Goal: Task Accomplishment & Management: Complete application form

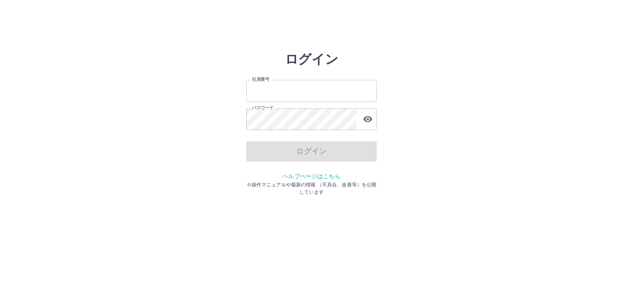
type input "*******"
drag, startPoint x: 536, startPoint y: 158, endPoint x: 437, endPoint y: 155, distance: 99.1
click at [528, 158] on div "ログイン 社員番号 ******* 社員番号 パスワード パスワード ログイン ヘルプページはこちら ※操作マニュアルや最新の情報 （不具合、改善等）を公開し…" at bounding box center [311, 116] width 489 height 130
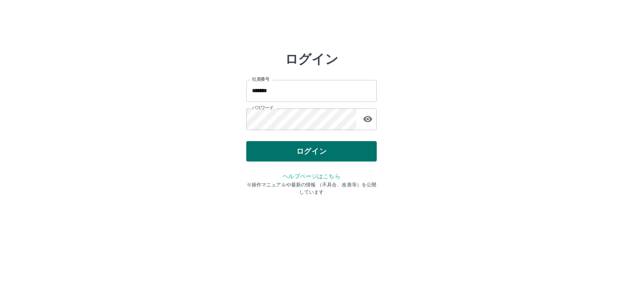
click at [356, 149] on button "ログイン" at bounding box center [311, 151] width 130 height 20
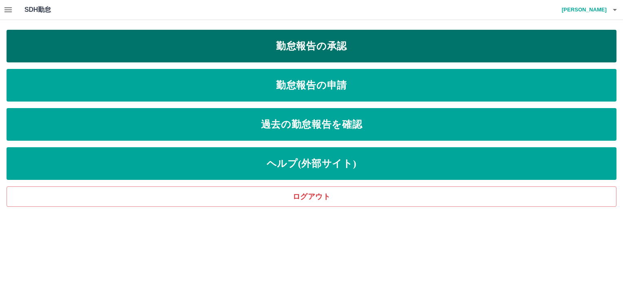
click at [294, 40] on link "勤怠報告の承認" at bounding box center [312, 46] width 610 height 33
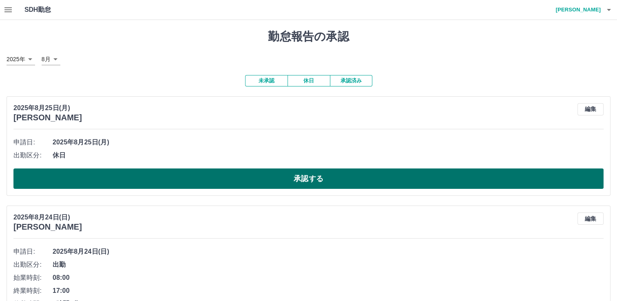
click at [233, 171] on button "承認する" at bounding box center [308, 178] width 590 height 20
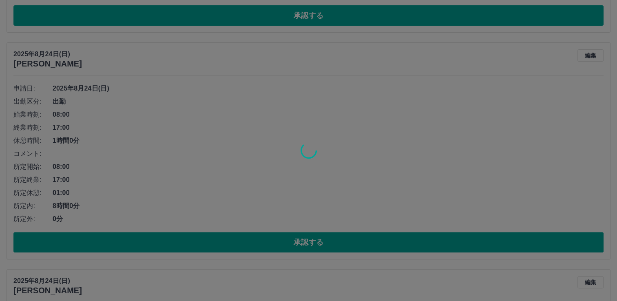
scroll to position [54, 0]
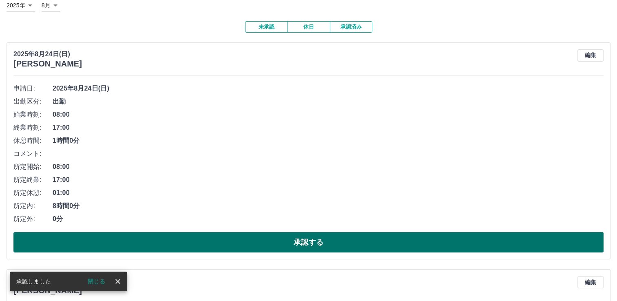
click at [347, 242] on button "承認する" at bounding box center [308, 242] width 590 height 20
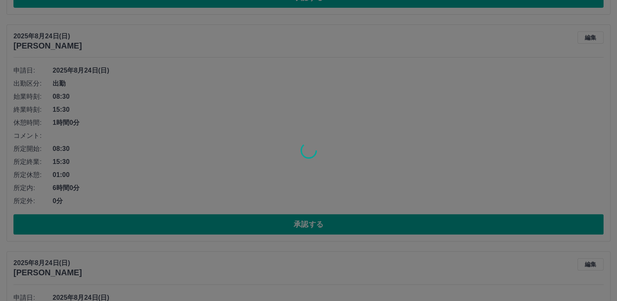
scroll to position [72, 0]
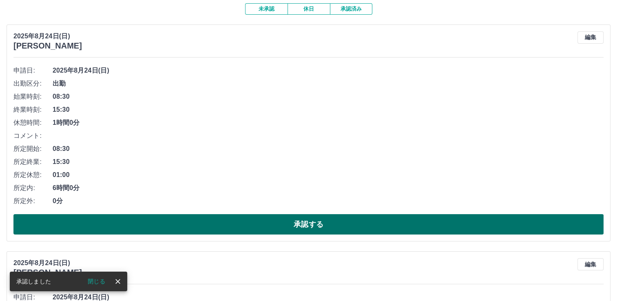
click at [339, 227] on button "承認する" at bounding box center [308, 224] width 590 height 20
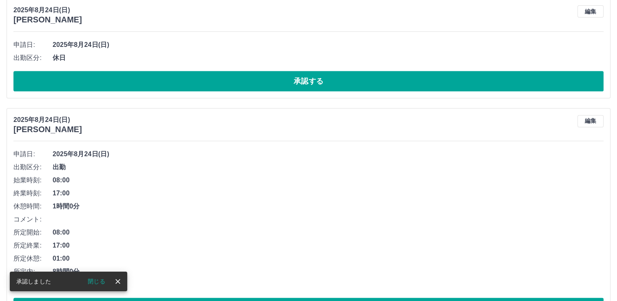
scroll to position [90, 0]
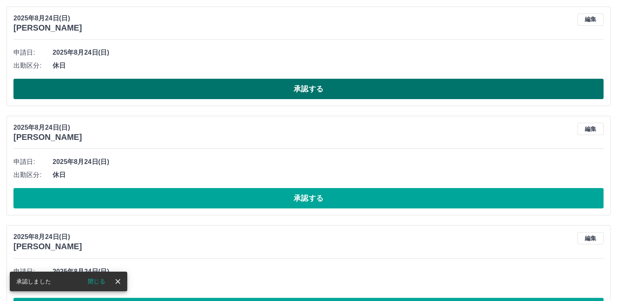
click at [288, 89] on button "承認する" at bounding box center [308, 89] width 590 height 20
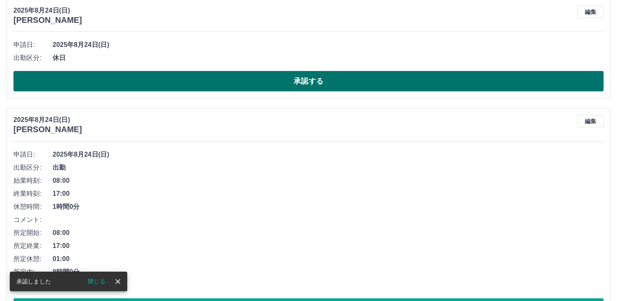
scroll to position [62, 0]
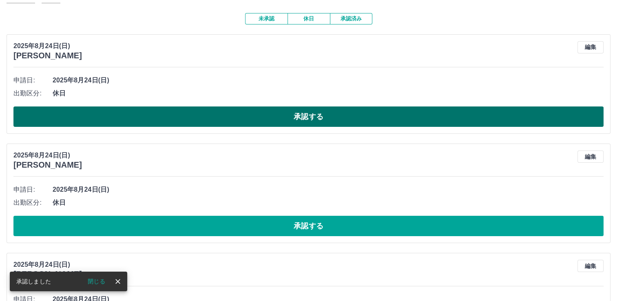
click at [333, 115] on button "承認する" at bounding box center [308, 116] width 590 height 20
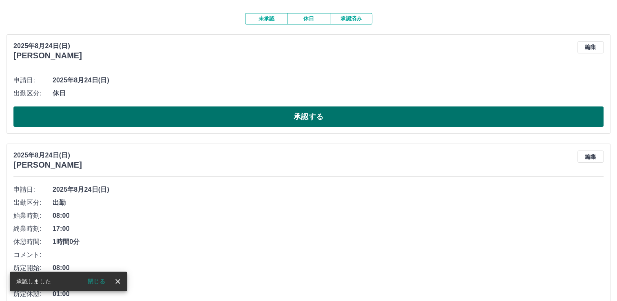
click at [308, 119] on button "承認する" at bounding box center [308, 116] width 590 height 20
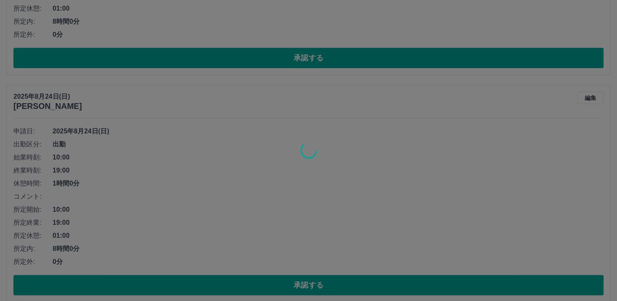
scroll to position [238, 0]
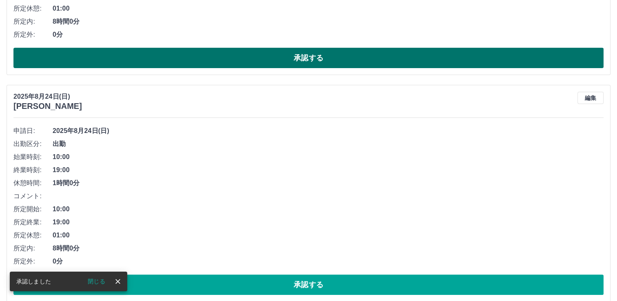
click at [256, 61] on button "承認する" at bounding box center [308, 58] width 590 height 20
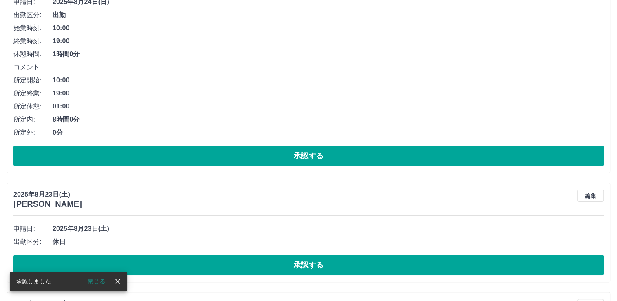
scroll to position [140, 0]
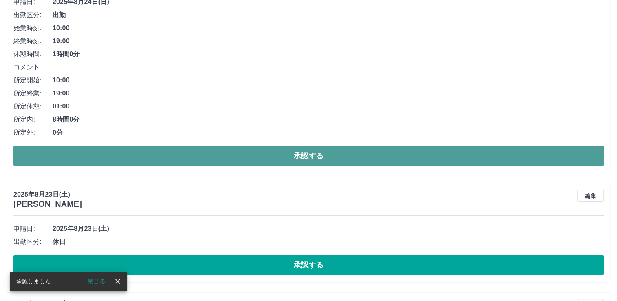
click at [291, 151] on button "承認する" at bounding box center [308, 156] width 590 height 20
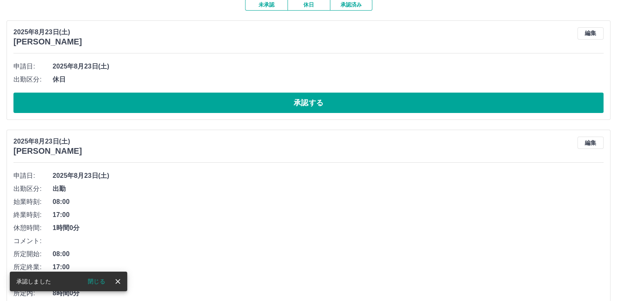
scroll to position [82, 0]
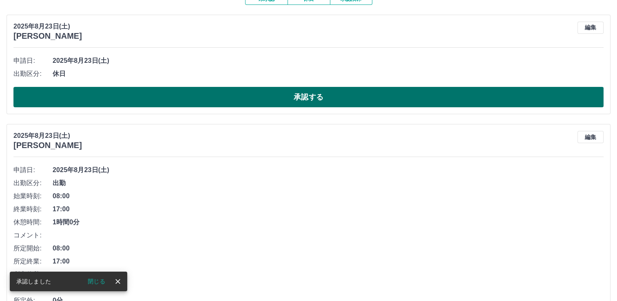
click at [250, 96] on button "承認する" at bounding box center [308, 97] width 590 height 20
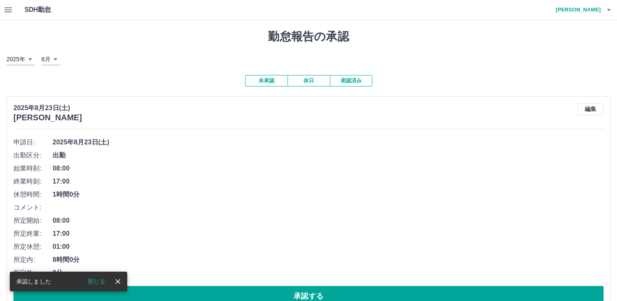
scroll to position [204, 0]
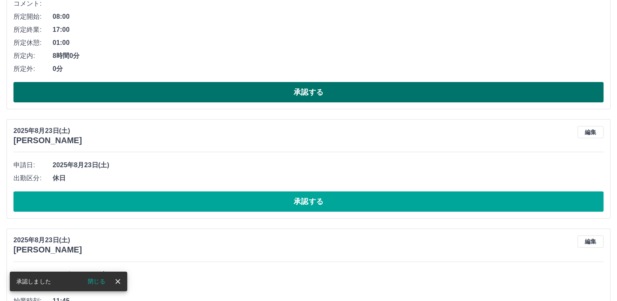
click at [306, 92] on button "承認する" at bounding box center [308, 92] width 590 height 20
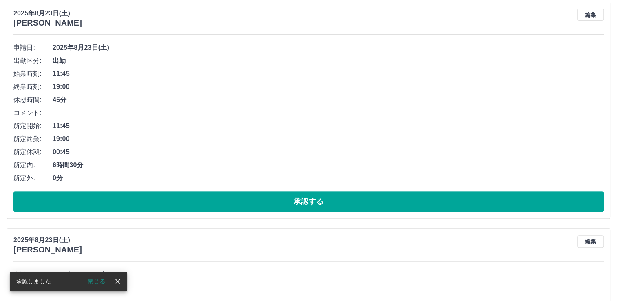
scroll to position [0, 0]
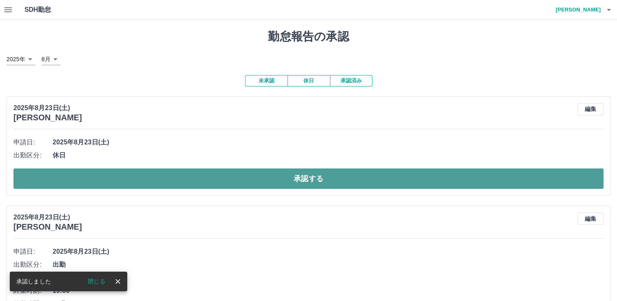
click at [307, 177] on button "承認する" at bounding box center [308, 178] width 590 height 20
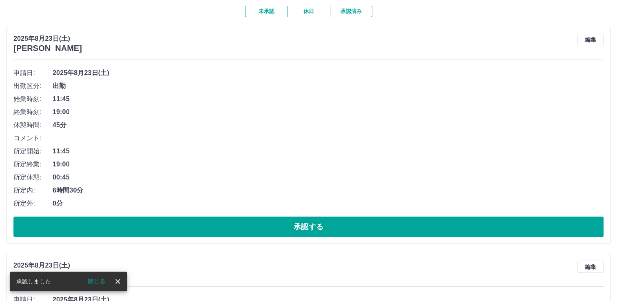
scroll to position [54, 0]
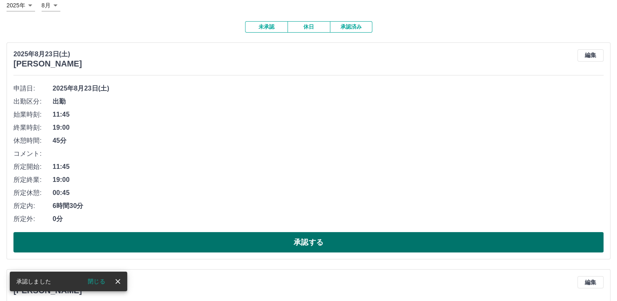
click at [291, 240] on button "承認する" at bounding box center [308, 242] width 590 height 20
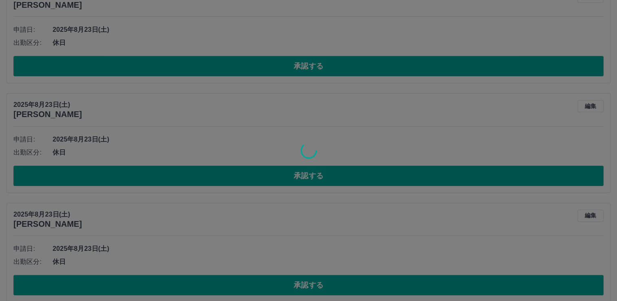
scroll to position [112, 0]
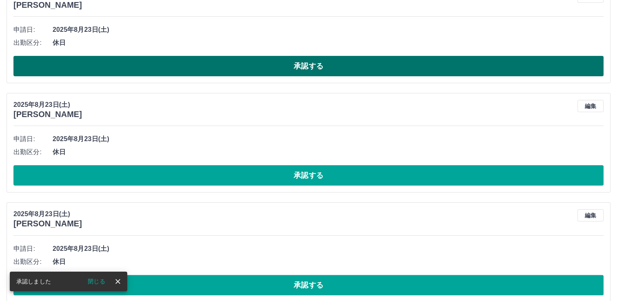
click at [180, 65] on button "承認する" at bounding box center [308, 66] width 590 height 20
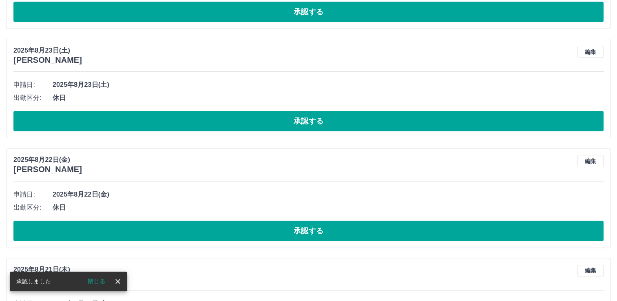
scroll to position [44, 0]
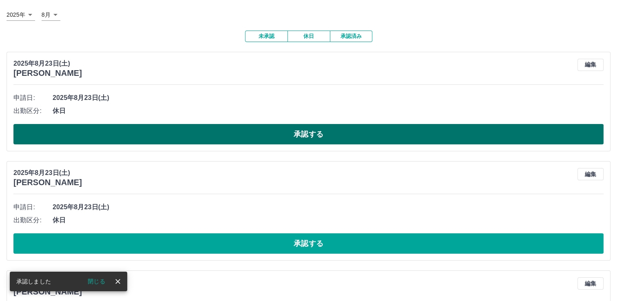
click at [245, 130] on button "承認する" at bounding box center [308, 134] width 590 height 20
click at [243, 138] on button "承認する" at bounding box center [308, 134] width 590 height 20
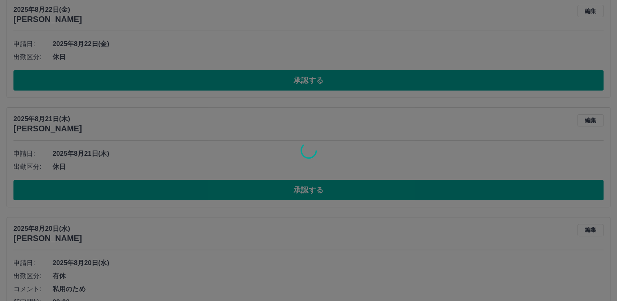
scroll to position [98, 0]
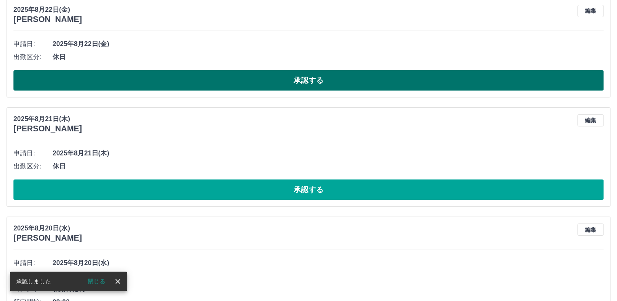
click at [213, 82] on button "承認する" at bounding box center [308, 80] width 590 height 20
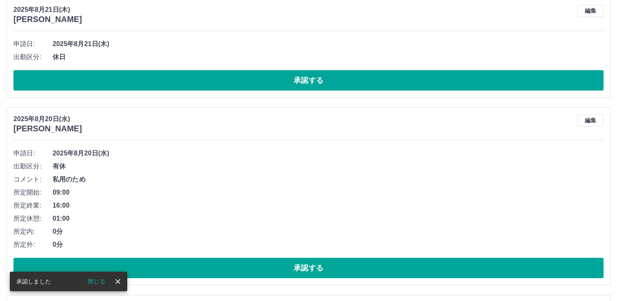
scroll to position [0, 0]
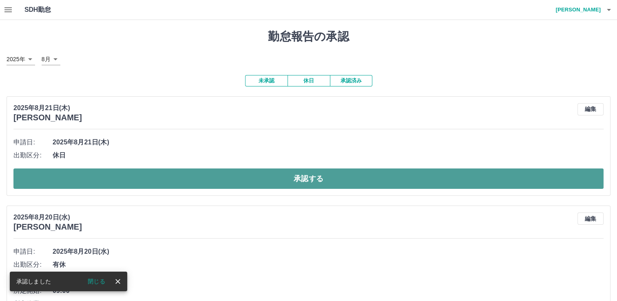
click at [196, 175] on button "承認する" at bounding box center [308, 178] width 590 height 20
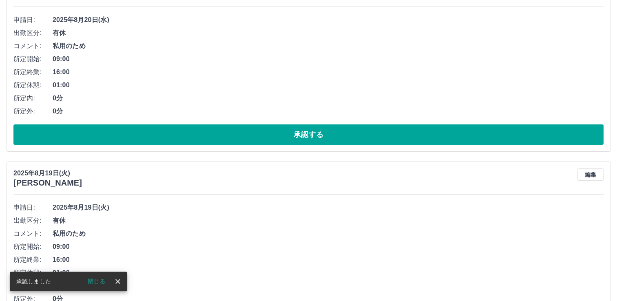
scroll to position [13, 0]
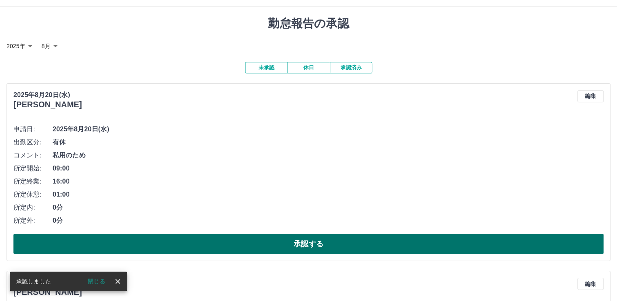
click at [219, 236] on button "承認する" at bounding box center [308, 244] width 590 height 20
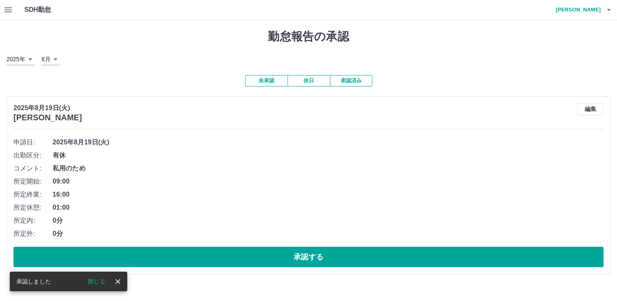
scroll to position [0, 0]
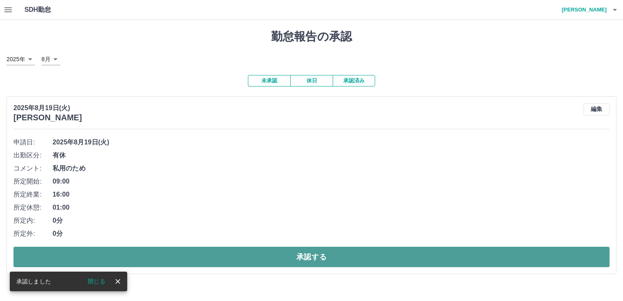
click at [316, 257] on button "承認する" at bounding box center [311, 257] width 596 height 20
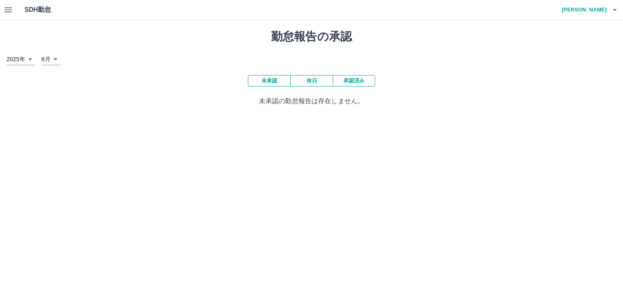
click at [463, 40] on h1 "勤怠報告の承認" at bounding box center [312, 37] width 610 height 14
click at [2, 11] on button "button" at bounding box center [8, 10] width 16 height 20
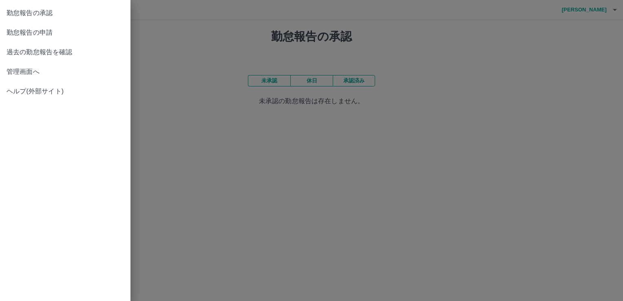
click at [60, 55] on span "過去の勤怠報告を確認" at bounding box center [65, 52] width 117 height 10
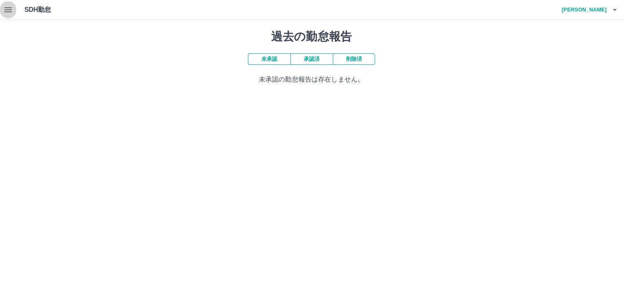
click at [9, 11] on icon "button" at bounding box center [8, 10] width 10 height 10
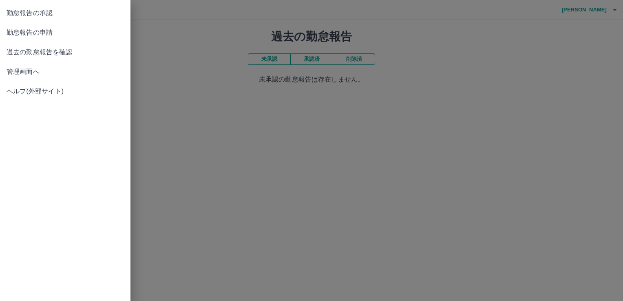
click at [44, 51] on span "過去の勤怠報告を確認" at bounding box center [65, 52] width 117 height 10
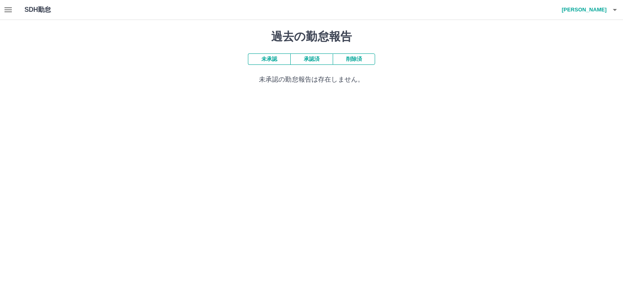
click at [310, 55] on button "承認済" at bounding box center [311, 58] width 42 height 11
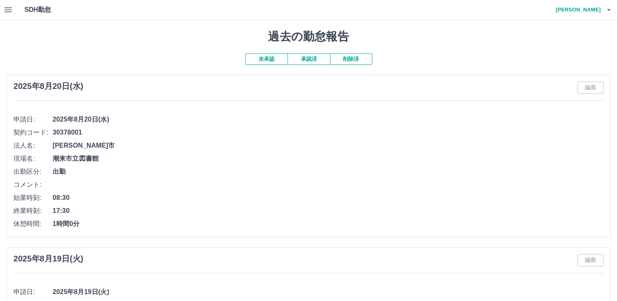
click at [240, 144] on span "[PERSON_NAME]市" at bounding box center [328, 146] width 551 height 10
click at [13, 14] on button "button" at bounding box center [8, 10] width 16 height 20
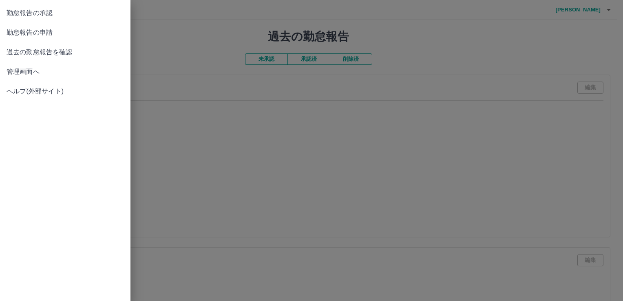
click at [310, 134] on div at bounding box center [311, 150] width 623 height 301
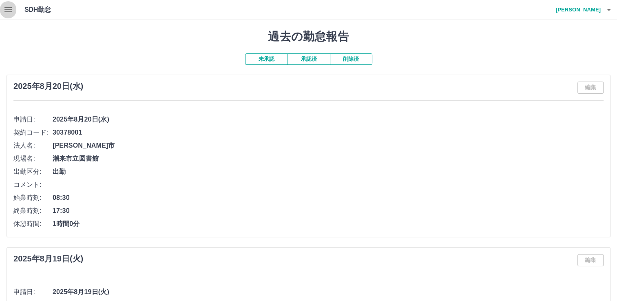
click at [6, 13] on icon "button" at bounding box center [8, 10] width 10 height 10
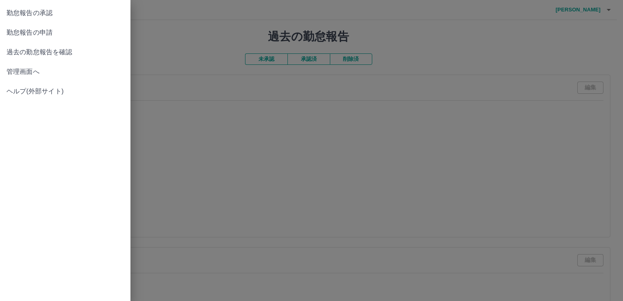
click at [26, 29] on span "勤怠報告の申請" at bounding box center [65, 33] width 117 height 10
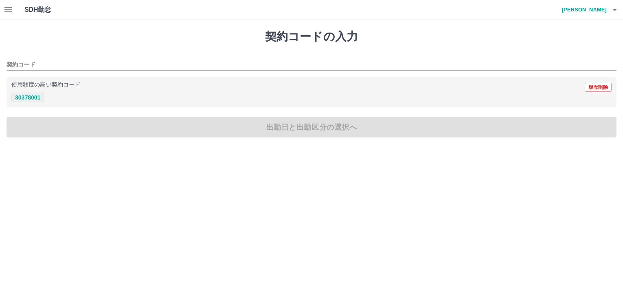
click at [39, 98] on button "30378001" at bounding box center [27, 98] width 33 height 10
type input "********"
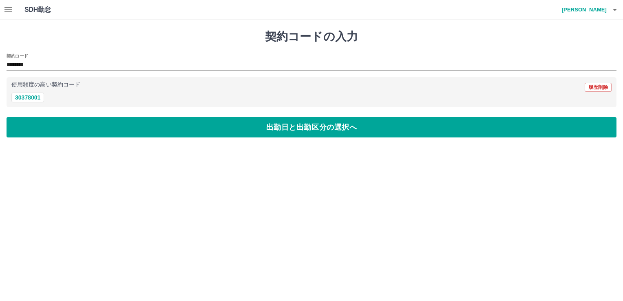
drag, startPoint x: 342, startPoint y: 126, endPoint x: 337, endPoint y: 124, distance: 5.8
click at [339, 125] on button "出勤日と出勤区分の選択へ" at bounding box center [312, 127] width 610 height 20
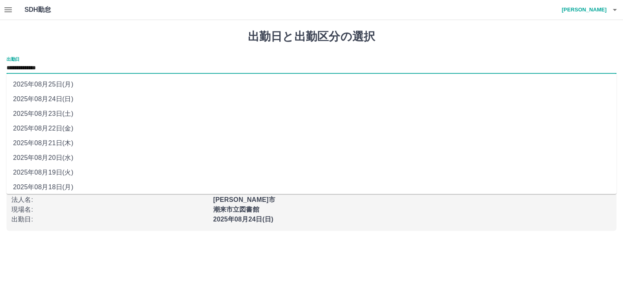
click at [62, 66] on input "**********" at bounding box center [312, 68] width 610 height 10
click at [68, 144] on li "2025年08月21日(木)" at bounding box center [312, 143] width 610 height 15
type input "**********"
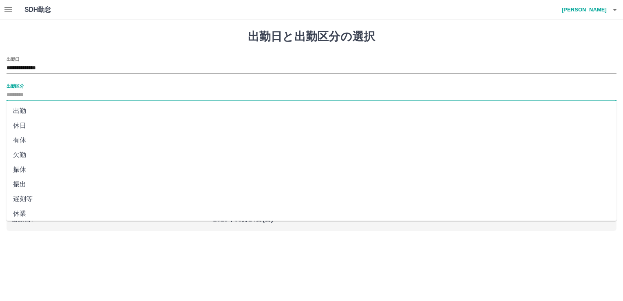
click at [65, 92] on input "出勤区分" at bounding box center [312, 95] width 610 height 10
click at [46, 113] on li "出勤" at bounding box center [312, 111] width 610 height 15
type input "**"
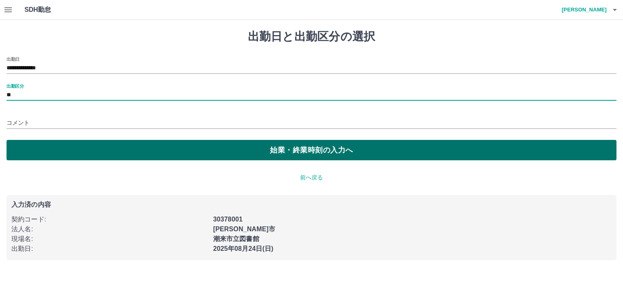
click at [288, 153] on button "始業・終業時刻の入力へ" at bounding box center [312, 150] width 610 height 20
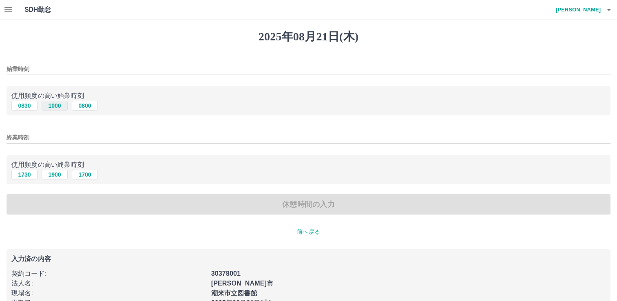
click at [57, 106] on button "1000" at bounding box center [55, 106] width 26 height 10
type input "****"
click at [59, 175] on button "1900" at bounding box center [55, 175] width 26 height 10
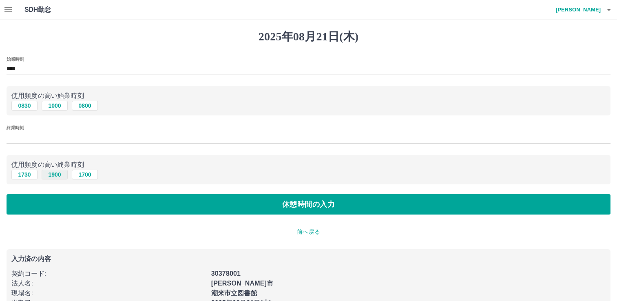
type input "****"
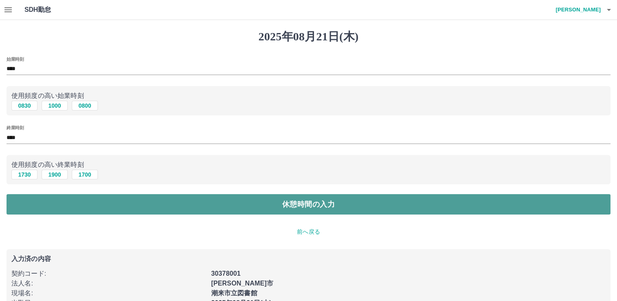
click at [224, 208] on button "休憩時間の入力" at bounding box center [309, 204] width 604 height 20
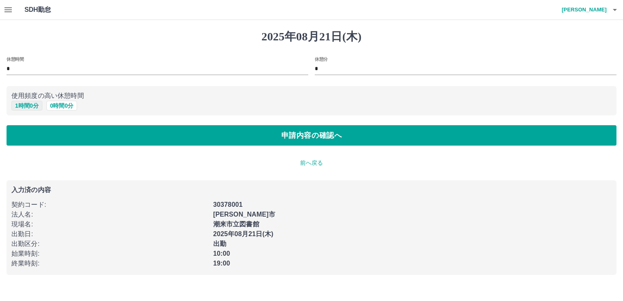
click at [24, 107] on button "1 時間 0 分" at bounding box center [26, 106] width 31 height 10
type input "*"
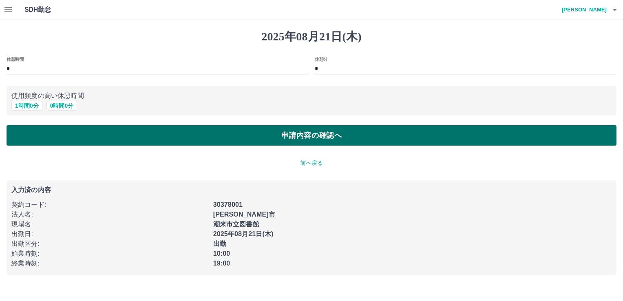
click at [83, 136] on button "申請内容の確認へ" at bounding box center [312, 135] width 610 height 20
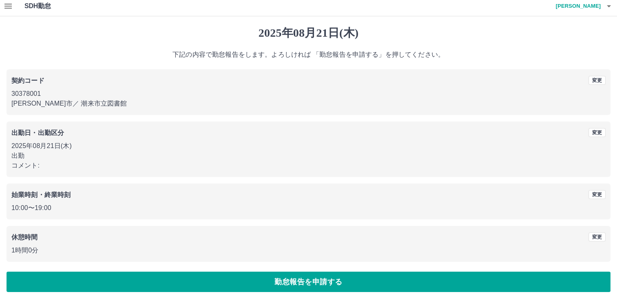
scroll to position [4, 0]
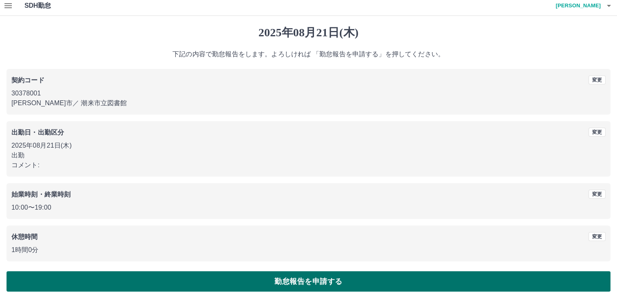
click at [259, 280] on button "勤怠報告を申請する" at bounding box center [309, 281] width 604 height 20
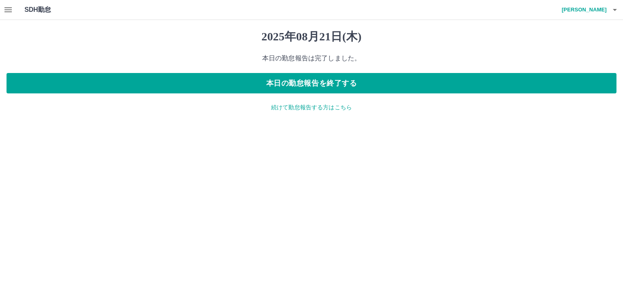
click at [295, 110] on p "続けて勤怠報告する方はこちら" at bounding box center [312, 107] width 610 height 9
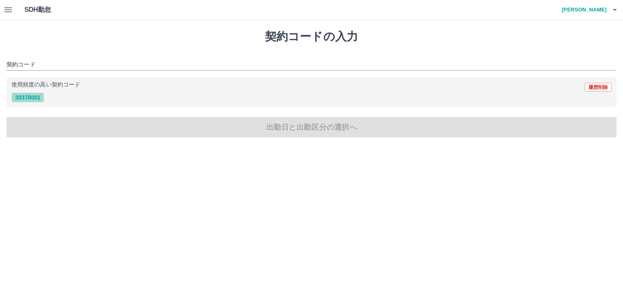
click at [26, 98] on button "30378001" at bounding box center [27, 98] width 33 height 10
type input "********"
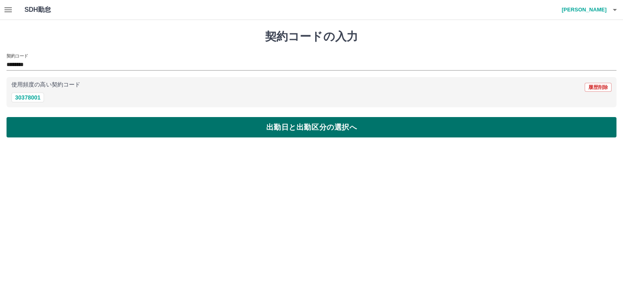
click at [126, 133] on button "出勤日と出勤区分の選択へ" at bounding box center [312, 127] width 610 height 20
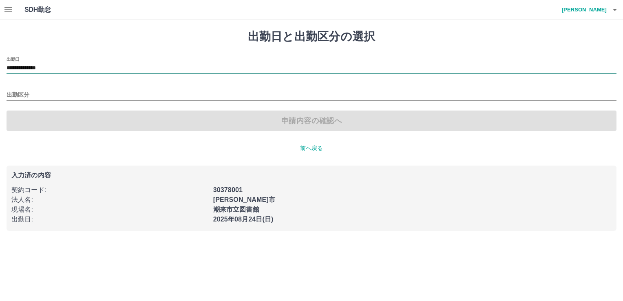
click at [39, 69] on input "**********" at bounding box center [312, 68] width 610 height 10
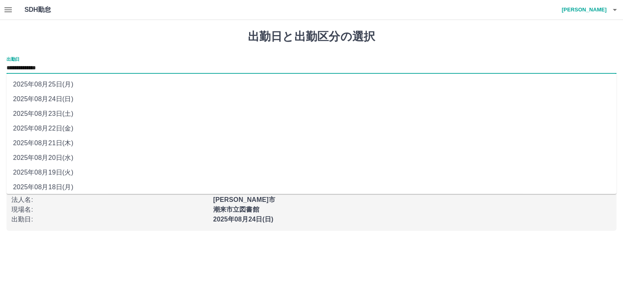
drag, startPoint x: 39, startPoint y: 69, endPoint x: 42, endPoint y: 130, distance: 61.2
click at [42, 130] on li "2025年08月22日(金)" at bounding box center [312, 128] width 610 height 15
type input "**********"
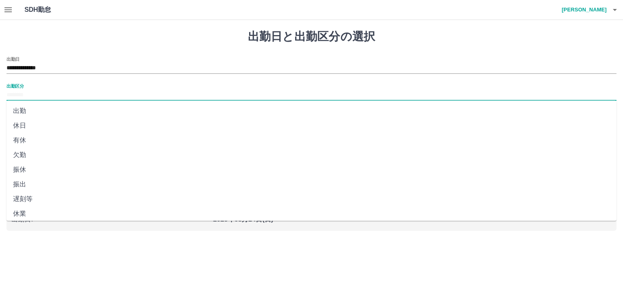
click at [24, 99] on input "出勤区分" at bounding box center [312, 95] width 610 height 10
click at [25, 122] on li "休日" at bounding box center [312, 125] width 610 height 15
type input "**"
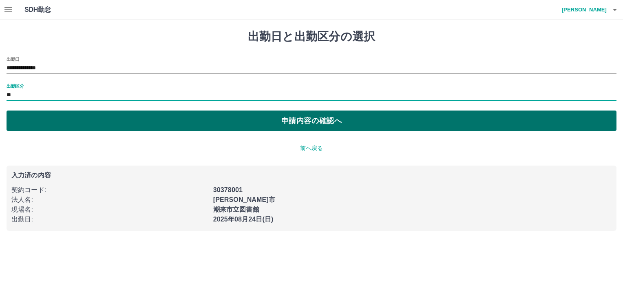
click at [314, 125] on button "申請内容の確認へ" at bounding box center [312, 120] width 610 height 20
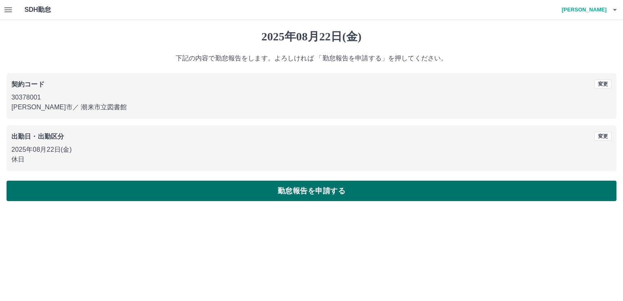
click at [276, 192] on button "勤怠報告を申請する" at bounding box center [312, 191] width 610 height 20
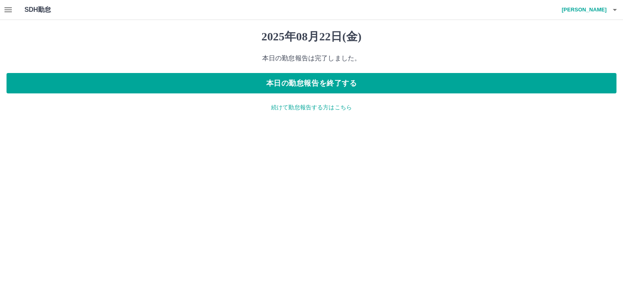
click at [333, 107] on p "続けて勤怠報告する方はこちら" at bounding box center [312, 107] width 610 height 9
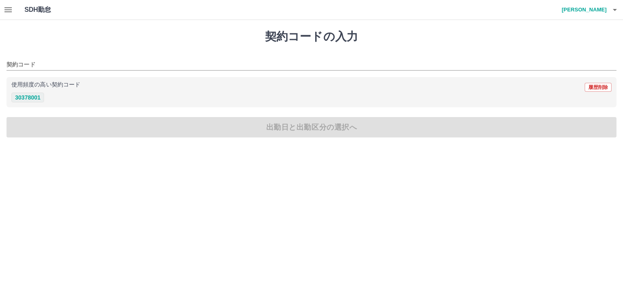
click at [26, 99] on button "30378001" at bounding box center [27, 98] width 33 height 10
type input "********"
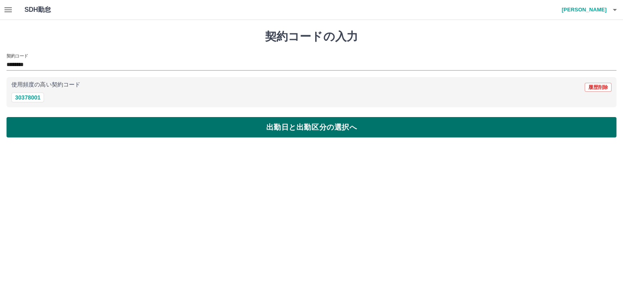
click at [166, 133] on button "出勤日と出勤区分の選択へ" at bounding box center [312, 127] width 610 height 20
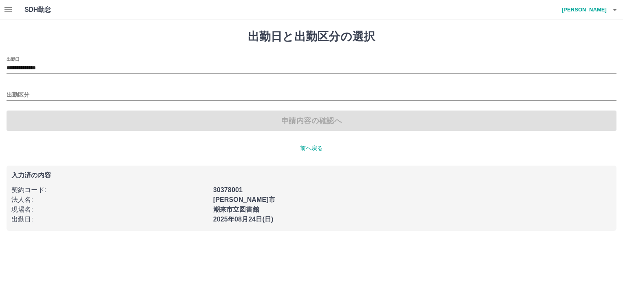
click at [39, 74] on div "**********" at bounding box center [312, 94] width 610 height 74
click at [42, 69] on input "**********" at bounding box center [312, 68] width 610 height 10
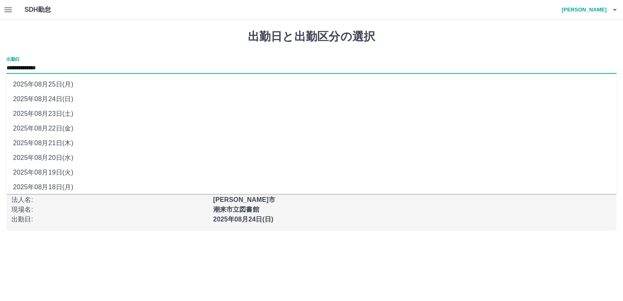
drag, startPoint x: 42, startPoint y: 69, endPoint x: 66, endPoint y: 114, distance: 50.5
click at [66, 114] on li "2025年08月23日(土)" at bounding box center [312, 113] width 610 height 15
type input "**********"
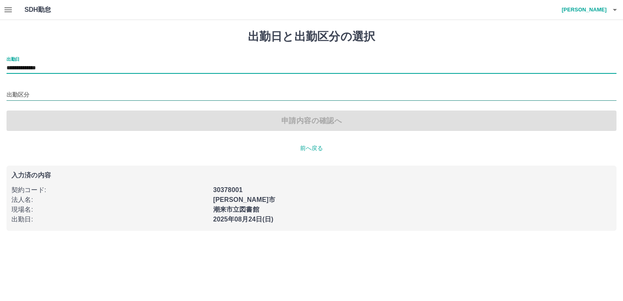
click at [22, 97] on input "出勤区分" at bounding box center [312, 95] width 610 height 10
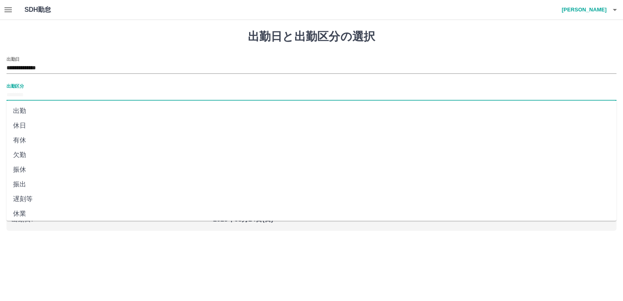
click at [22, 108] on li "出勤" at bounding box center [312, 111] width 610 height 15
type input "**"
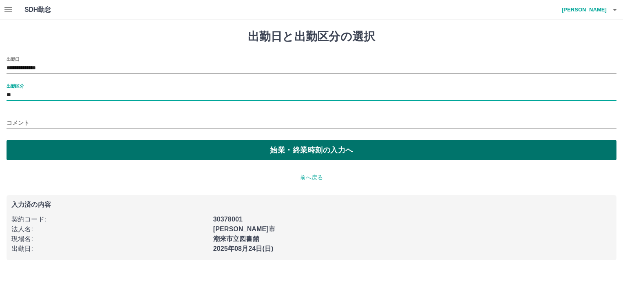
click at [60, 147] on button "始業・終業時刻の入力へ" at bounding box center [312, 150] width 610 height 20
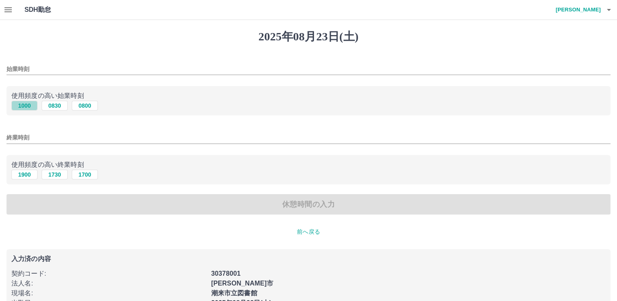
click at [24, 106] on button "1000" at bounding box center [24, 106] width 26 height 10
type input "****"
click at [22, 172] on button "1900" at bounding box center [24, 175] width 26 height 10
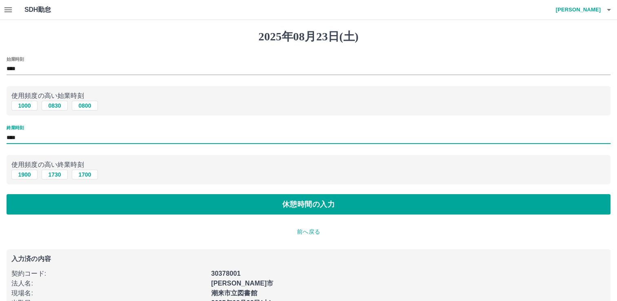
drag, startPoint x: 20, startPoint y: 139, endPoint x: -2, endPoint y: 135, distance: 22.2
click at [0, 135] on html "SDH勤怠 [PERSON_NAME] [DATE] 始業時刻 **** 使用頻度の高い始業時刻 [DATE] 0830 0800 終業時刻 **** 使用頻…" at bounding box center [308, 167] width 617 height 334
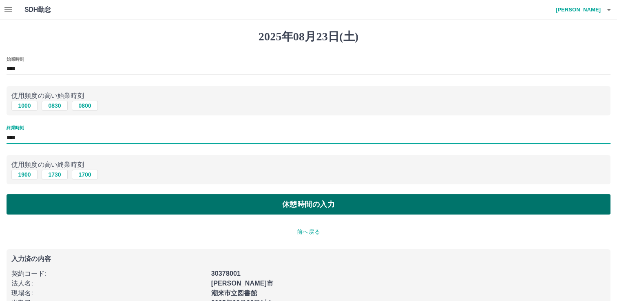
type input "****"
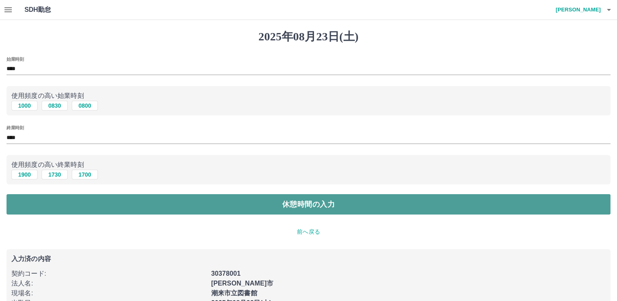
click at [296, 209] on button "休憩時間の入力" at bounding box center [309, 204] width 604 height 20
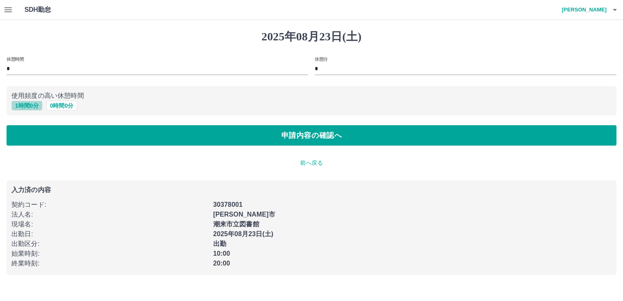
click at [26, 108] on button "1 時間 0 分" at bounding box center [26, 106] width 31 height 10
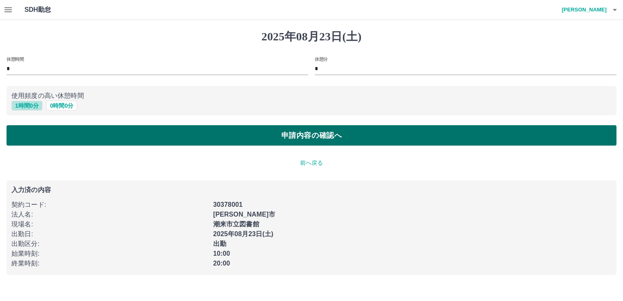
type input "*"
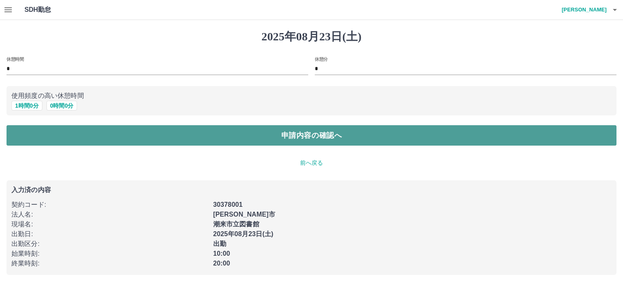
click at [365, 139] on button "申請内容の確認へ" at bounding box center [312, 135] width 610 height 20
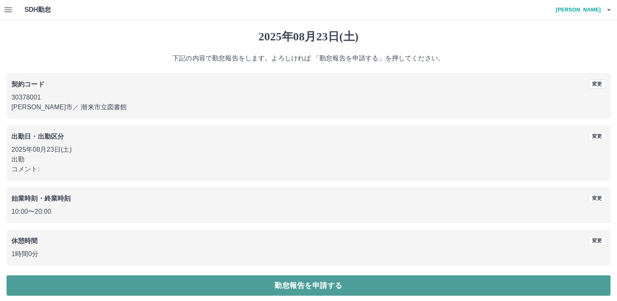
click at [170, 289] on button "勤怠報告を申請する" at bounding box center [309, 285] width 604 height 20
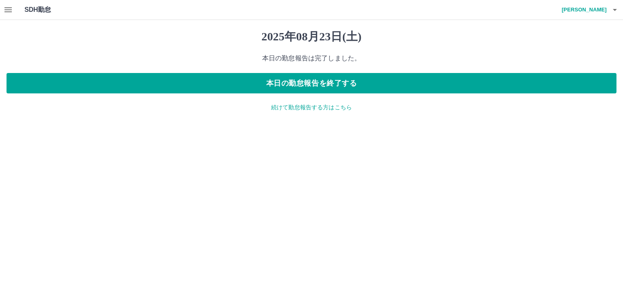
click at [274, 108] on p "続けて勤怠報告する方はこちら" at bounding box center [312, 107] width 610 height 9
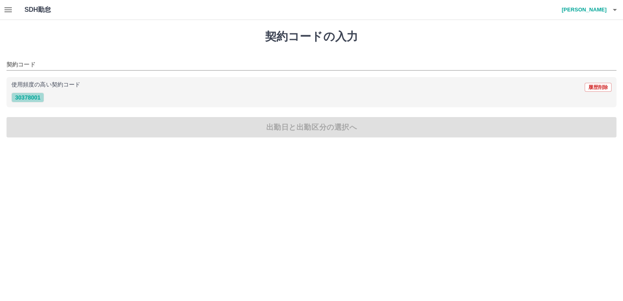
click at [34, 97] on button "30378001" at bounding box center [27, 98] width 33 height 10
type input "********"
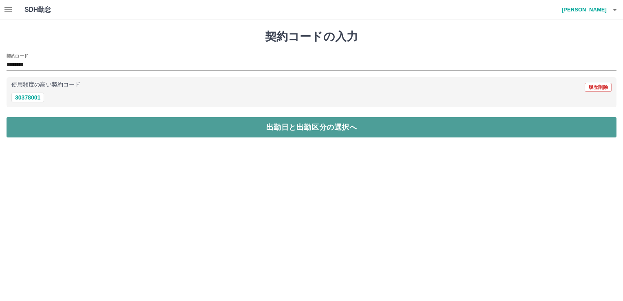
click at [157, 136] on button "出勤日と出勤区分の選択へ" at bounding box center [312, 127] width 610 height 20
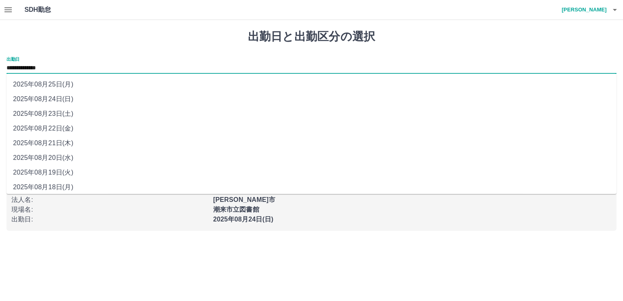
click at [60, 68] on input "**********" at bounding box center [312, 68] width 610 height 10
drag, startPoint x: 60, startPoint y: 68, endPoint x: 67, endPoint y: 86, distance: 19.5
click at [67, 86] on li "2025年08月25日(月)" at bounding box center [312, 84] width 610 height 15
type input "**********"
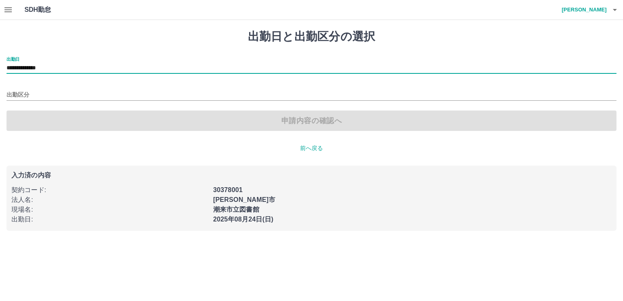
click at [54, 89] on div "出勤区分" at bounding box center [312, 92] width 610 height 17
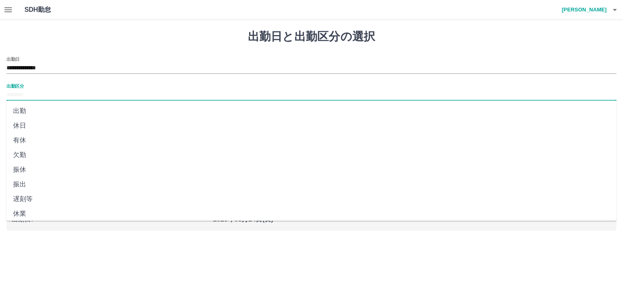
click at [31, 90] on input "出勤区分" at bounding box center [312, 95] width 610 height 10
click at [27, 114] on li "出勤" at bounding box center [312, 111] width 610 height 15
type input "**"
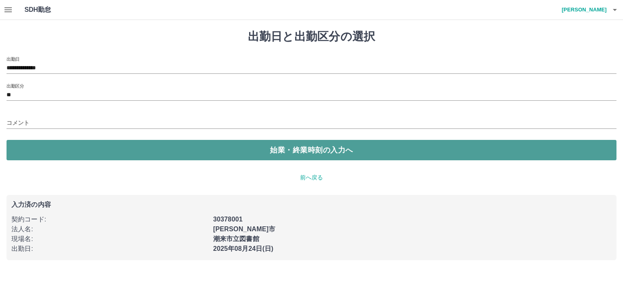
click at [51, 152] on button "始業・終業時刻の入力へ" at bounding box center [312, 150] width 610 height 20
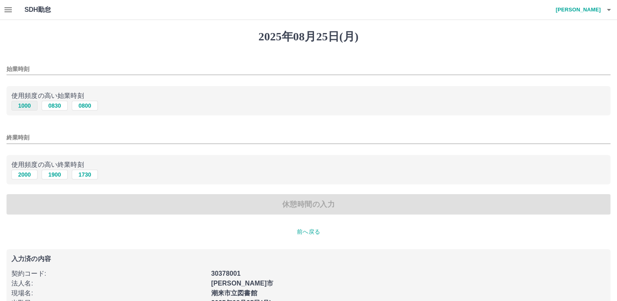
click at [30, 104] on button "1000" at bounding box center [24, 106] width 26 height 10
type input "****"
click at [49, 175] on button "1900" at bounding box center [55, 175] width 26 height 10
type input "****"
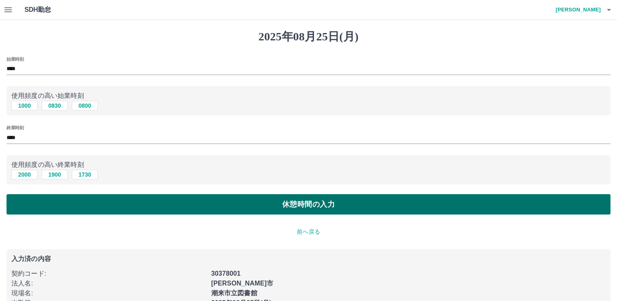
click at [67, 200] on button "休憩時間の入力" at bounding box center [309, 204] width 604 height 20
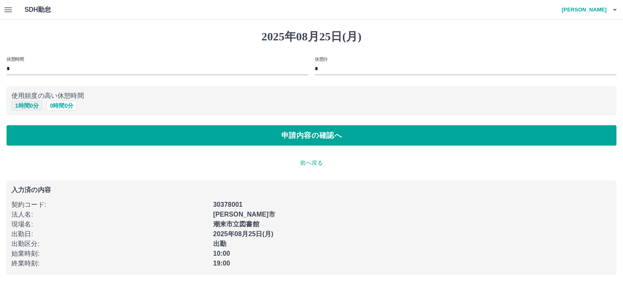
drag, startPoint x: 28, startPoint y: 104, endPoint x: 36, endPoint y: 109, distance: 9.5
click at [29, 104] on button "1 時間 0 分" at bounding box center [26, 106] width 31 height 10
type input "*"
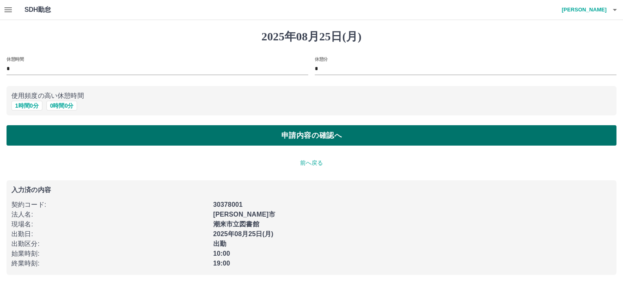
click at [56, 136] on button "申請内容の確認へ" at bounding box center [312, 135] width 610 height 20
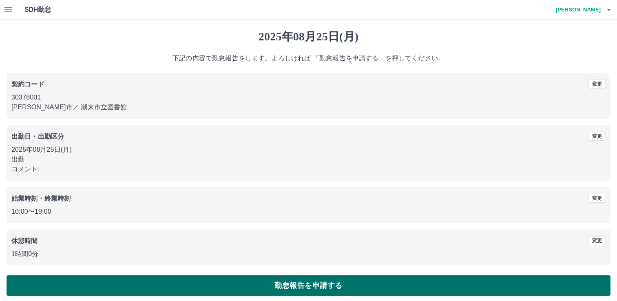
click at [194, 283] on button "勤怠報告を申請する" at bounding box center [309, 285] width 604 height 20
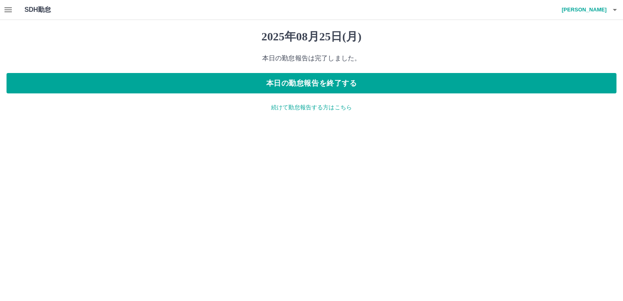
click at [6, 12] on icon "button" at bounding box center [8, 10] width 10 height 10
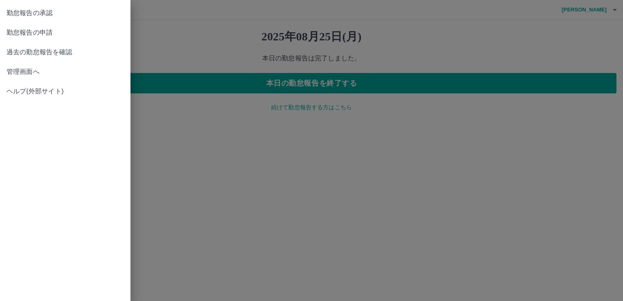
click at [22, 15] on span "勤怠報告の承認" at bounding box center [65, 13] width 117 height 10
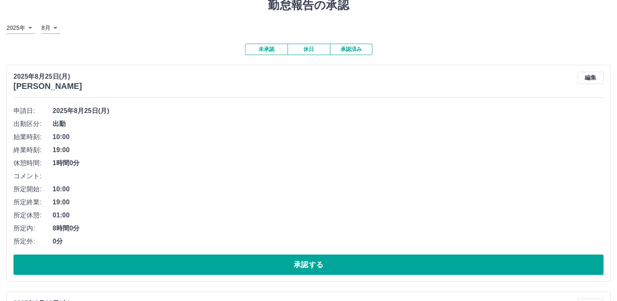
scroll to position [82, 0]
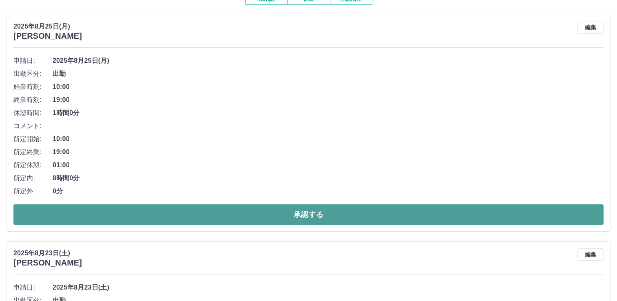
click at [207, 209] on button "承認する" at bounding box center [308, 214] width 590 height 20
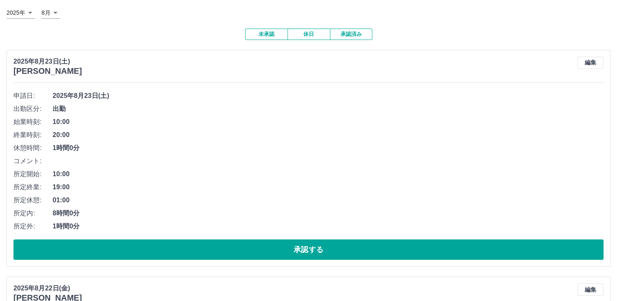
scroll to position [99, 0]
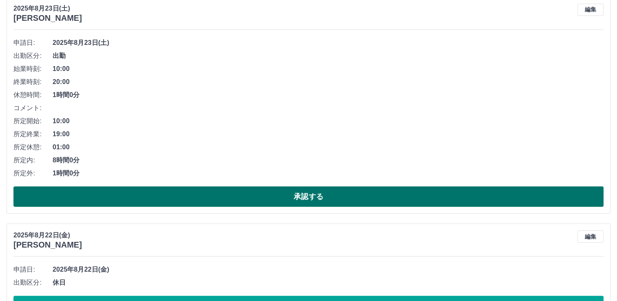
click at [70, 188] on button "承認する" at bounding box center [308, 196] width 590 height 20
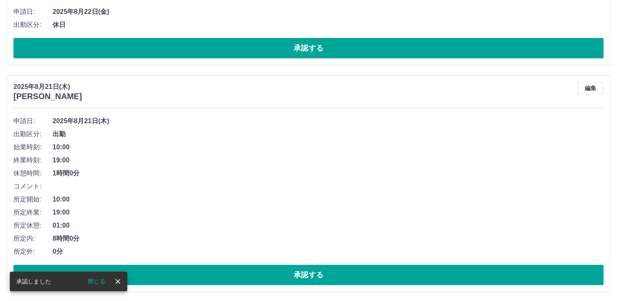
scroll to position [131, 0]
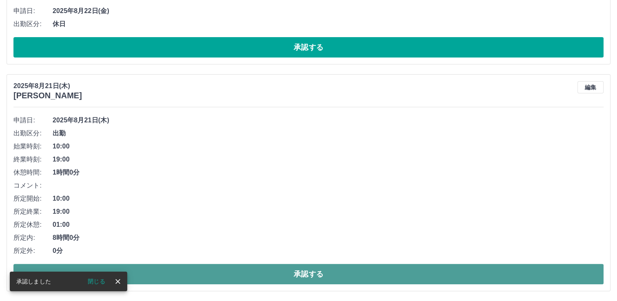
click at [204, 274] on button "承認する" at bounding box center [308, 274] width 590 height 20
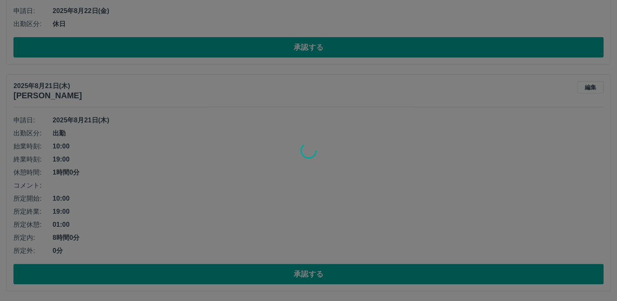
scroll to position [0, 0]
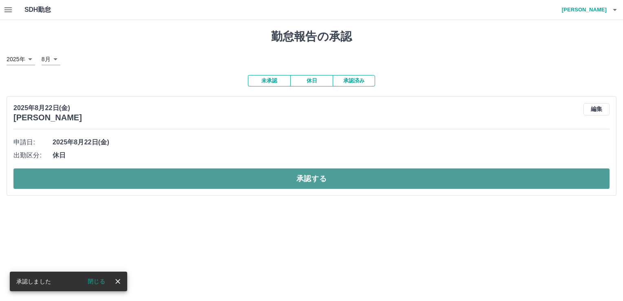
click at [136, 180] on button "承認する" at bounding box center [311, 178] width 596 height 20
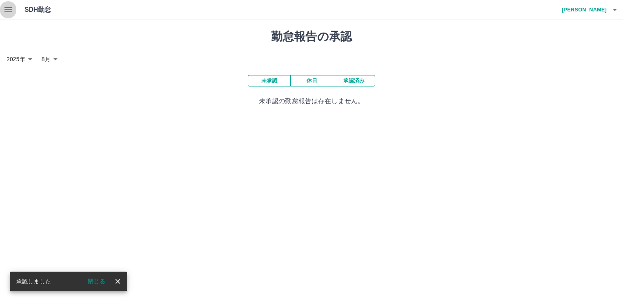
click at [8, 11] on icon "button" at bounding box center [8, 10] width 10 height 10
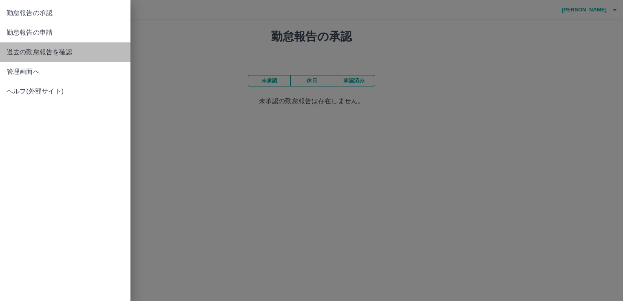
click at [43, 51] on span "過去の勤怠報告を確認" at bounding box center [65, 52] width 117 height 10
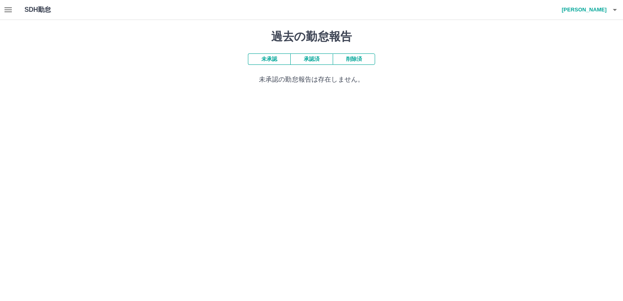
click at [315, 64] on button "承認済" at bounding box center [311, 58] width 42 height 11
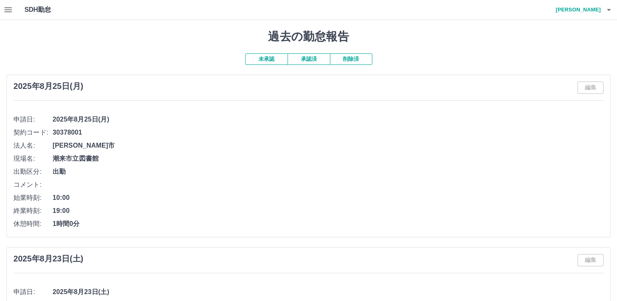
click at [10, 9] on icon "button" at bounding box center [8, 10] width 10 height 10
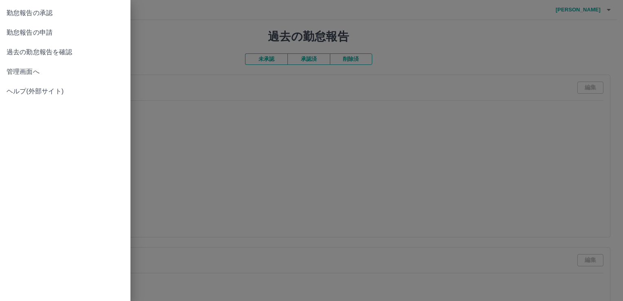
click at [57, 33] on span "勤怠報告の申請" at bounding box center [65, 33] width 117 height 10
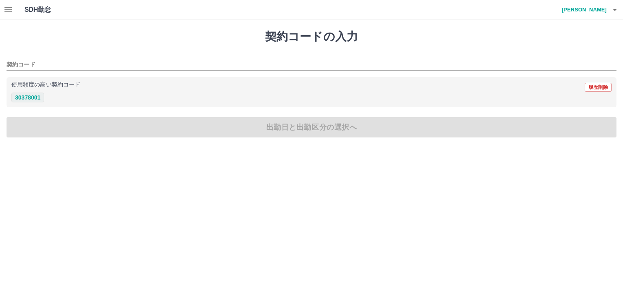
click at [33, 100] on button "30378001" at bounding box center [27, 98] width 33 height 10
type input "********"
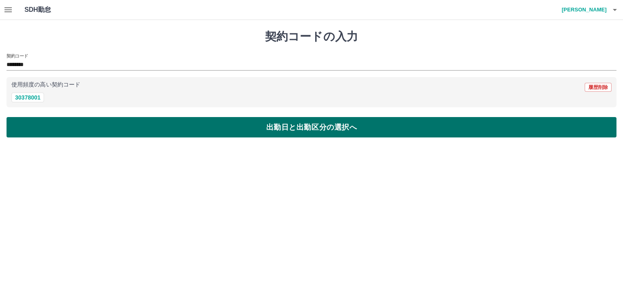
click at [54, 126] on button "出勤日と出勤区分の選択へ" at bounding box center [312, 127] width 610 height 20
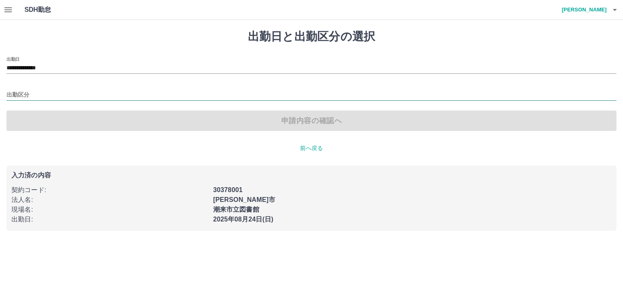
click at [23, 94] on input "出勤区分" at bounding box center [312, 95] width 610 height 10
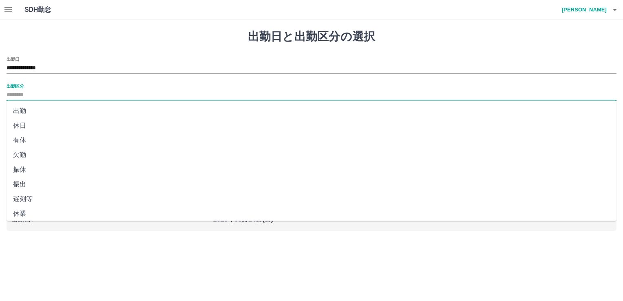
click at [26, 112] on li "出勤" at bounding box center [312, 111] width 610 height 15
type input "**"
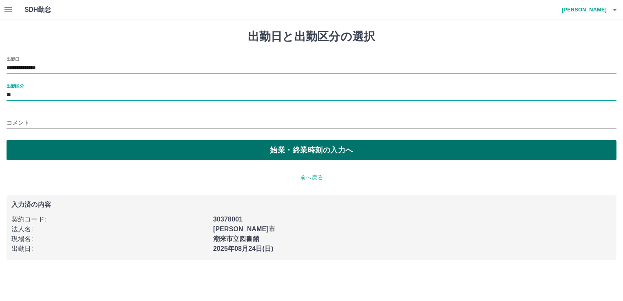
click at [54, 148] on button "始業・終業時刻の入力へ" at bounding box center [312, 150] width 610 height 20
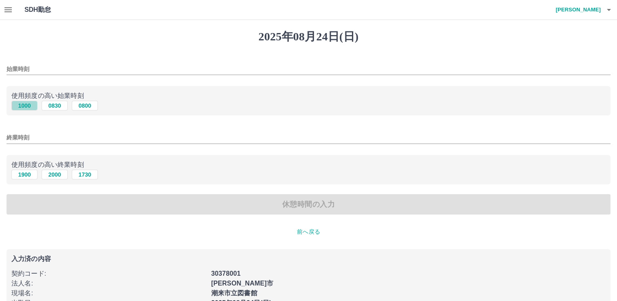
click at [23, 104] on button "1000" at bounding box center [24, 106] width 26 height 10
type input "****"
click at [26, 174] on button "1900" at bounding box center [24, 175] width 26 height 10
type input "****"
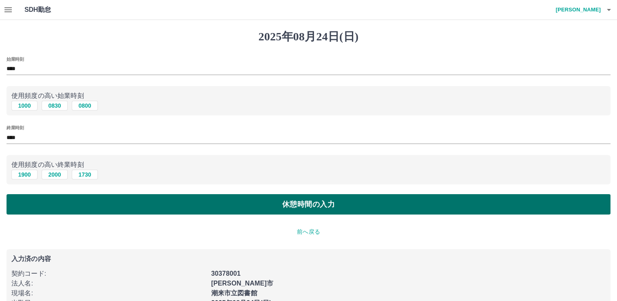
click at [52, 203] on button "休憩時間の入力" at bounding box center [309, 204] width 604 height 20
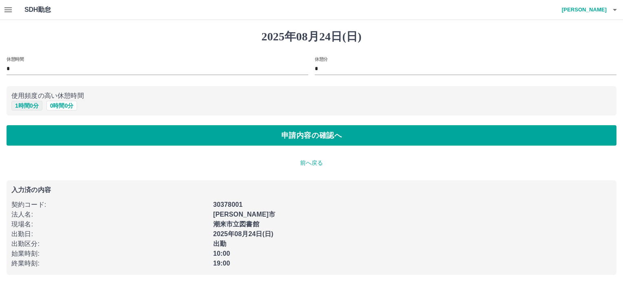
click at [23, 107] on button "1 時間 0 分" at bounding box center [26, 106] width 31 height 10
type input "*"
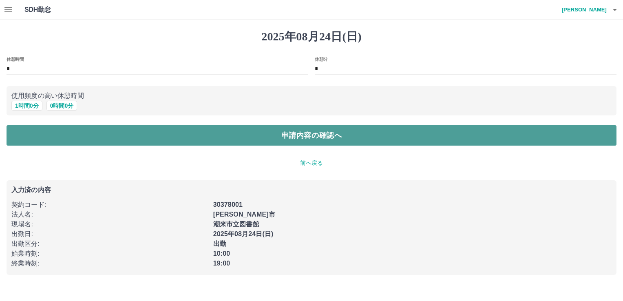
click at [137, 139] on button "申請内容の確認へ" at bounding box center [312, 135] width 610 height 20
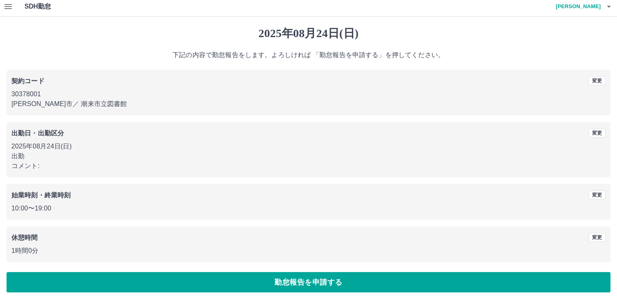
scroll to position [4, 0]
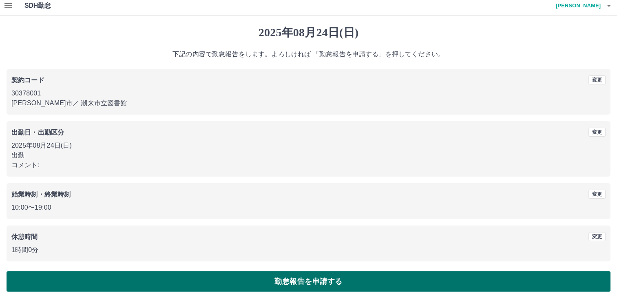
click at [178, 277] on button "勤怠報告を申請する" at bounding box center [309, 281] width 604 height 20
